Goal: Task Accomplishment & Management: Complete application form

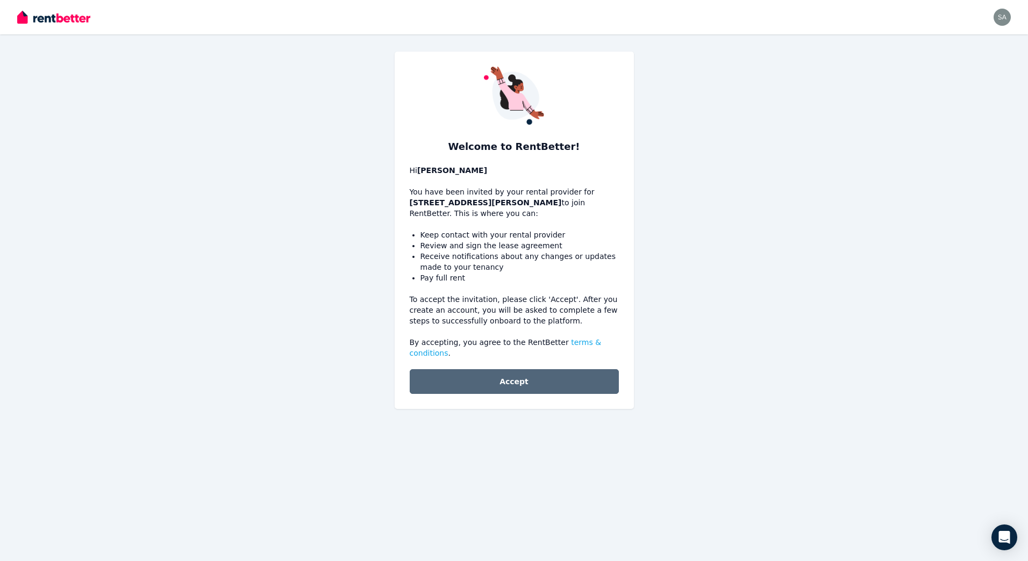
click at [547, 378] on button "Accept" at bounding box center [514, 381] width 209 height 25
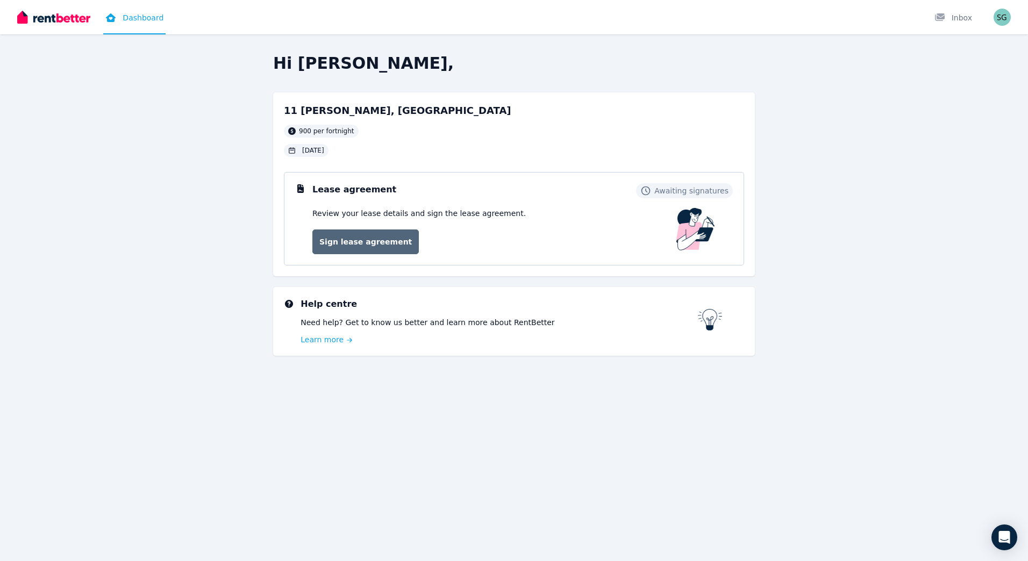
click at [391, 245] on link "Sign lease agreement" at bounding box center [365, 242] width 106 height 25
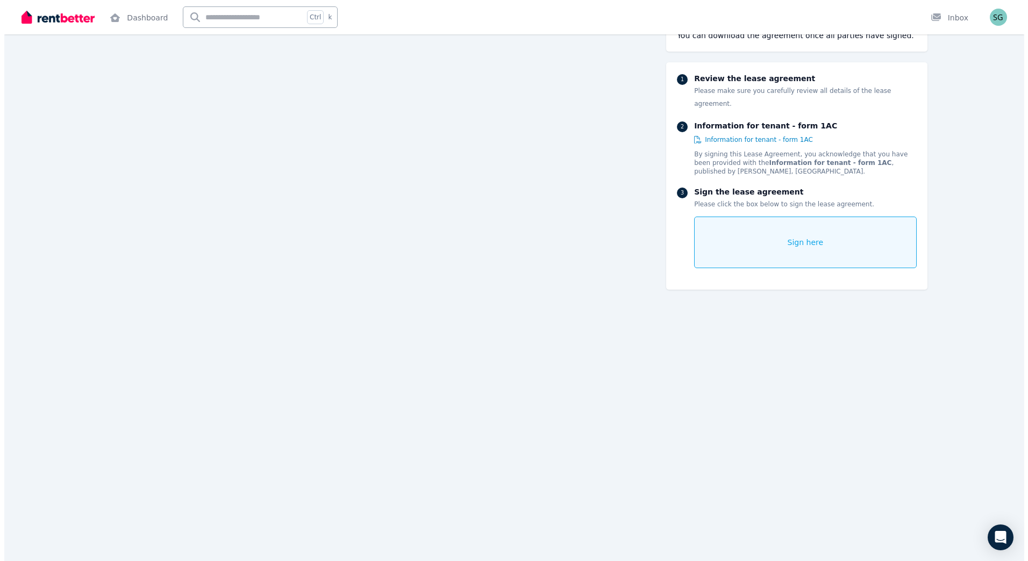
scroll to position [7595, 0]
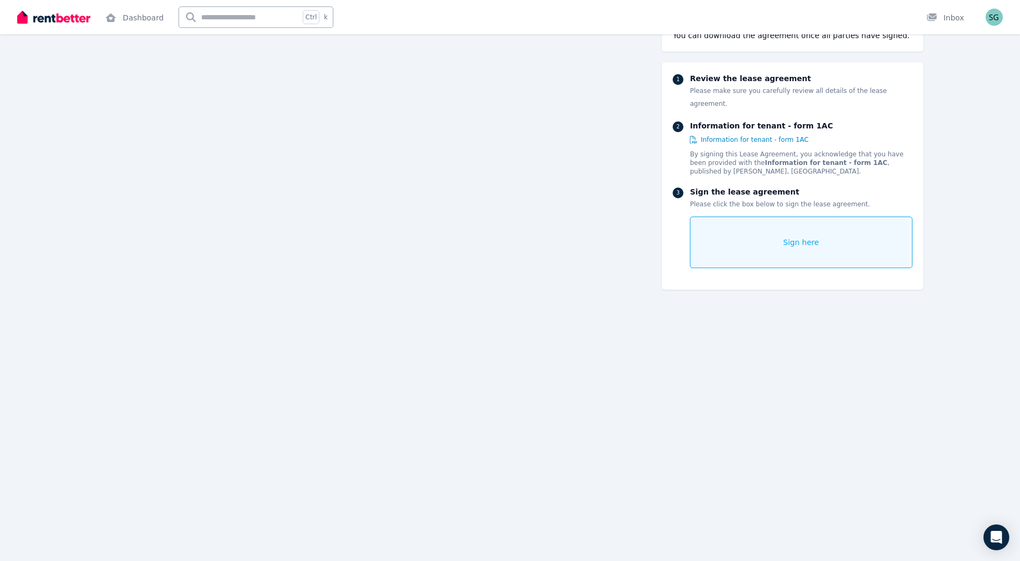
click at [778, 237] on div "Sign here" at bounding box center [801, 243] width 222 height 52
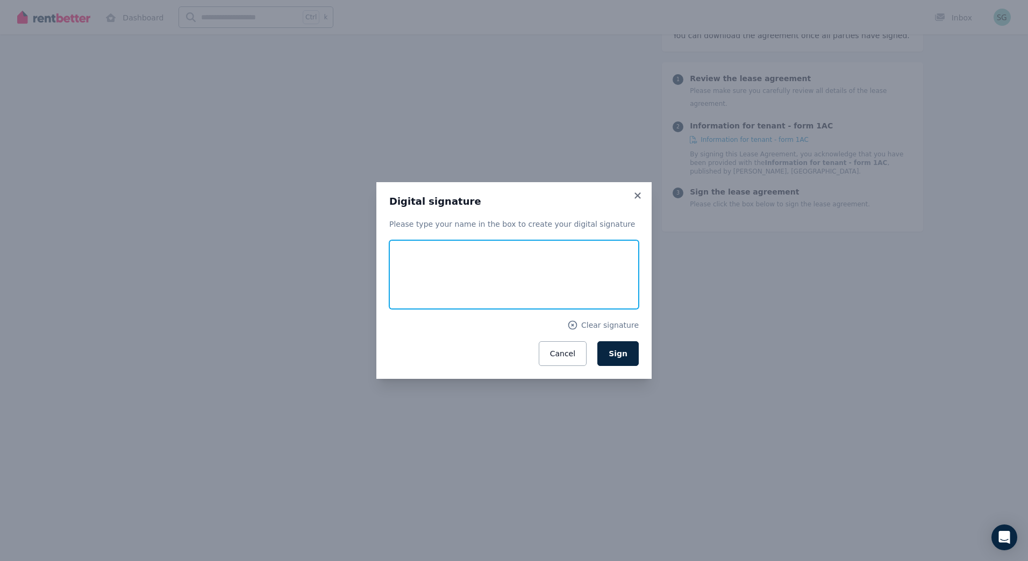
click at [454, 275] on input "text" at bounding box center [513, 274] width 249 height 69
type input "**********"
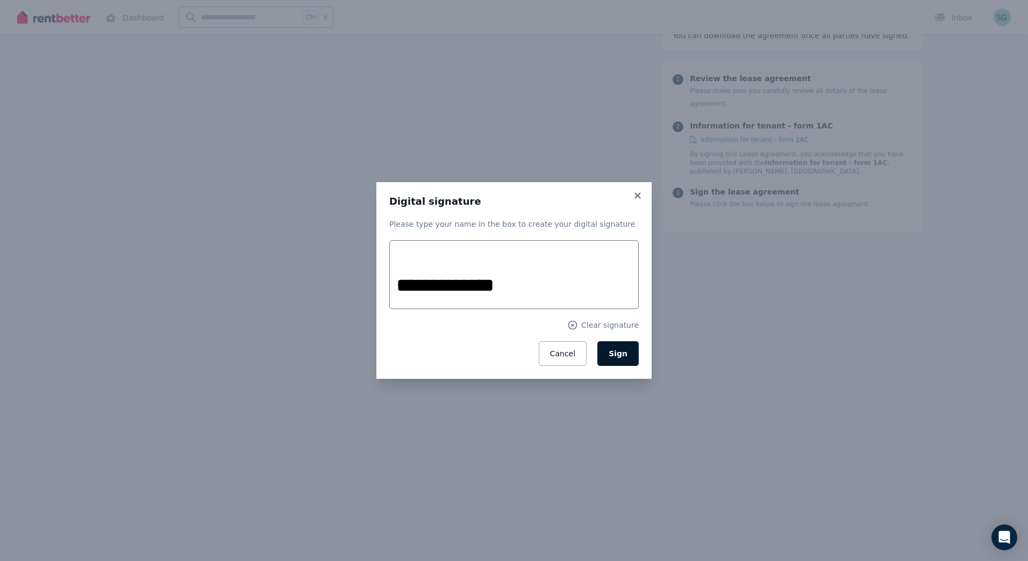
click at [635, 357] on button "Sign" at bounding box center [617, 353] width 41 height 25
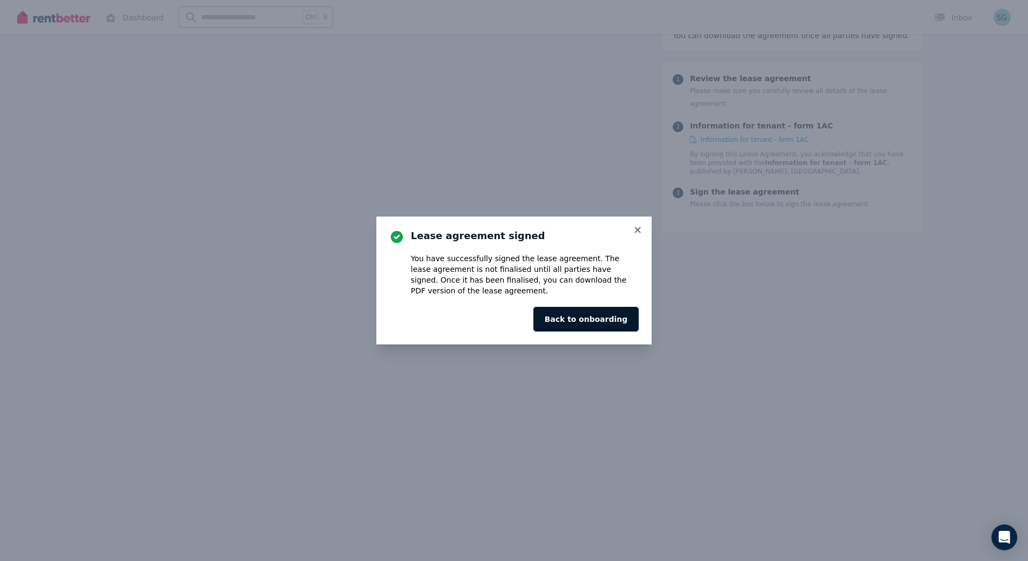
click at [629, 325] on button "Back to onboarding" at bounding box center [585, 319] width 105 height 25
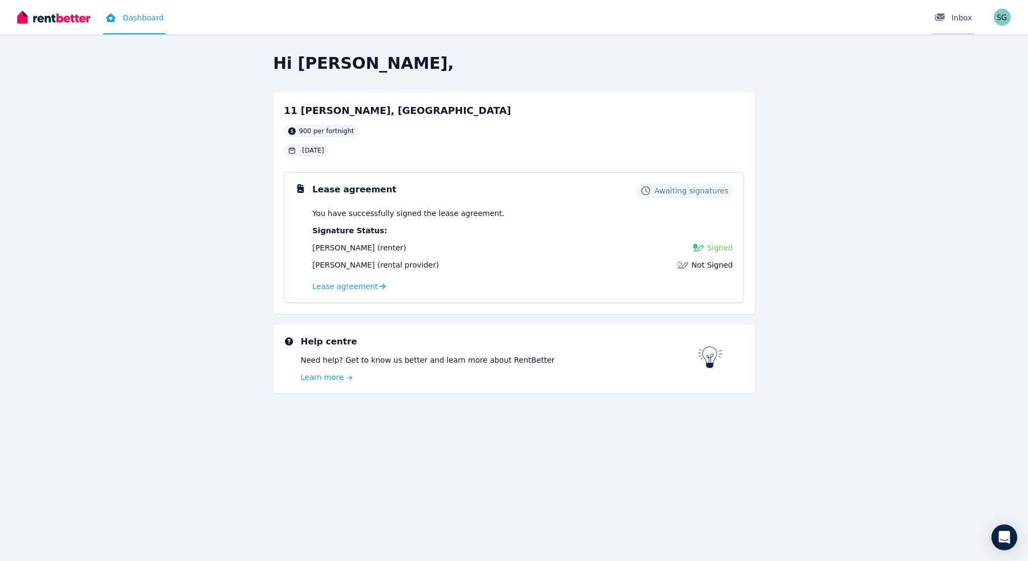
click at [963, 19] on div "Inbox" at bounding box center [953, 17] width 38 height 11
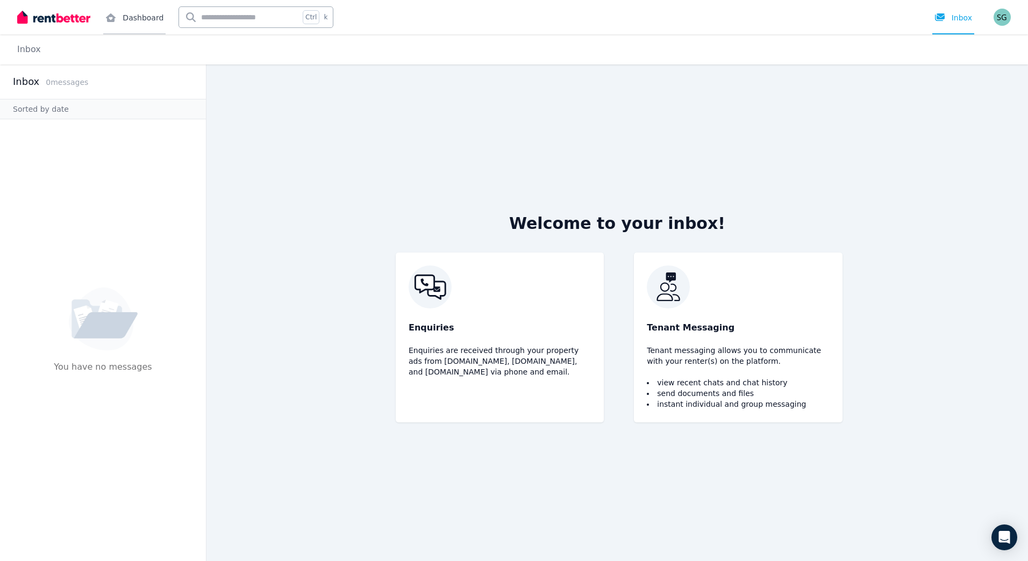
click at [141, 19] on link "Dashboard" at bounding box center [134, 17] width 62 height 34
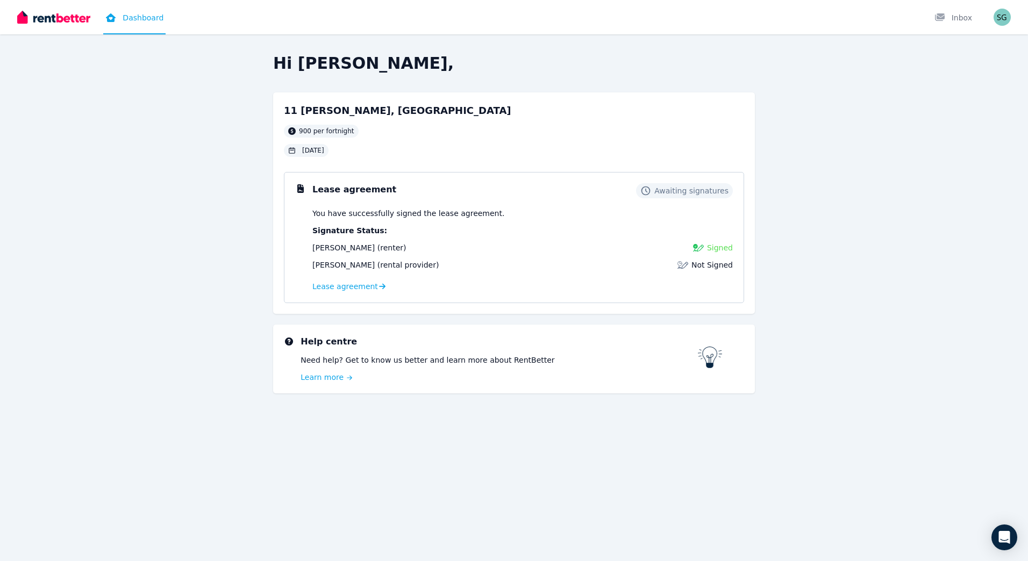
drag, startPoint x: 646, startPoint y: 216, endPoint x: 538, endPoint y: 137, distance: 133.1
click at [645, 216] on p "You have successfully signed the lease agreement." at bounding box center [522, 213] width 420 height 11
